Goal: Task Accomplishment & Management: Manage account settings

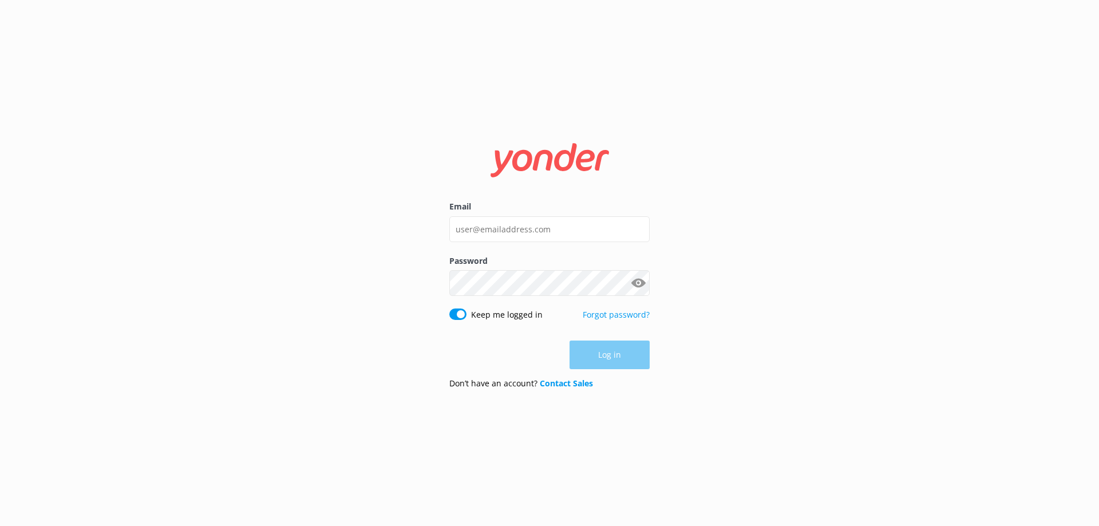
click at [534, 200] on label "Email" at bounding box center [549, 206] width 200 height 13
click at [534, 216] on input "Email" at bounding box center [549, 229] width 200 height 26
click at [552, 232] on input "Email" at bounding box center [549, 229] width 200 height 26
type input "[EMAIL_ADDRESS][DOMAIN_NAME]"
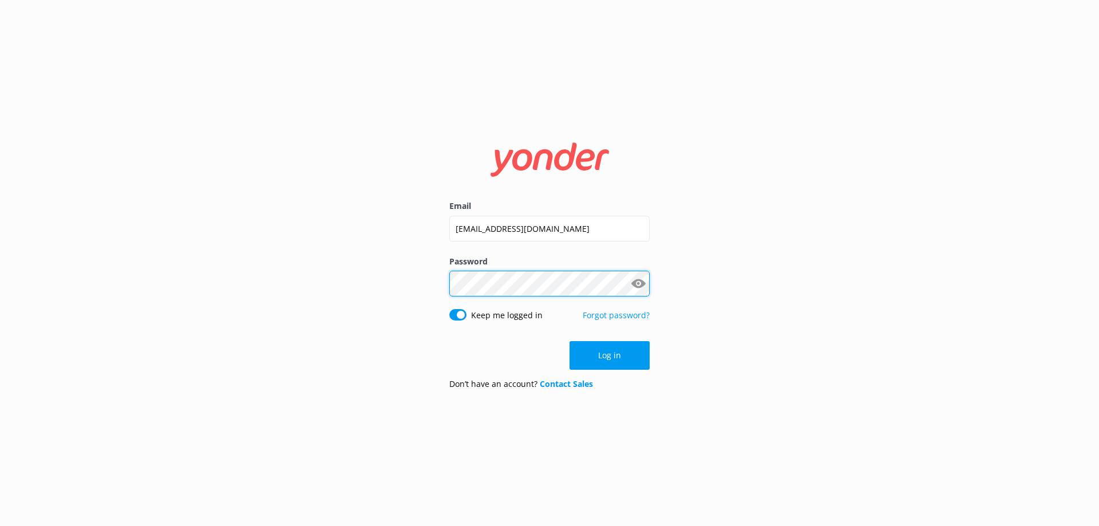
click button "Log in" at bounding box center [609, 355] width 80 height 29
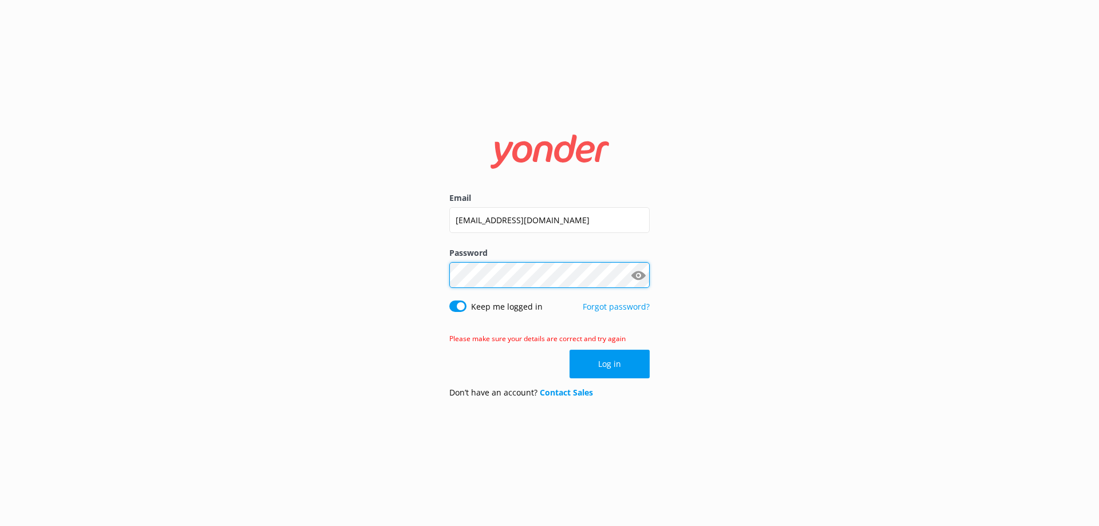
click button "Log in" at bounding box center [609, 364] width 80 height 29
